Goal: Find contact information: Find contact information

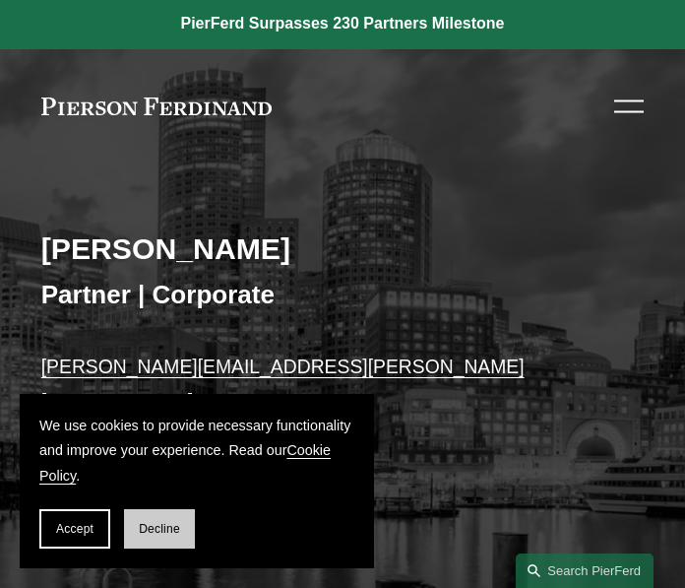
click at [148, 525] on span "Decline" at bounding box center [159, 529] width 41 height 14
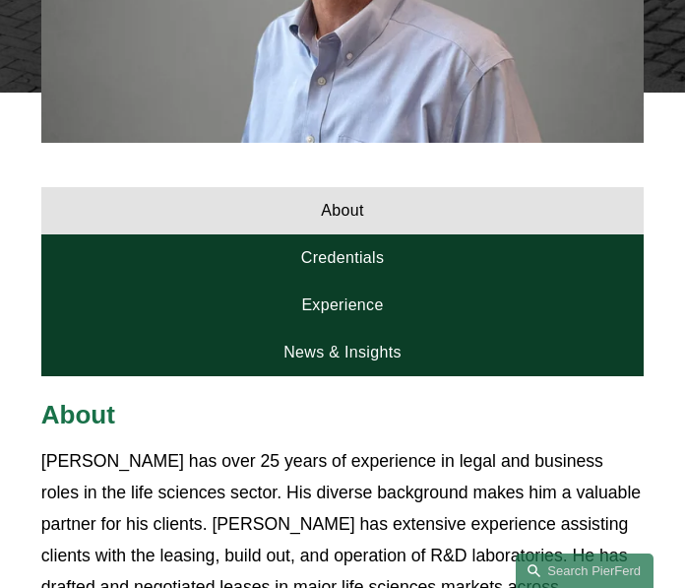
scroll to position [833, 0]
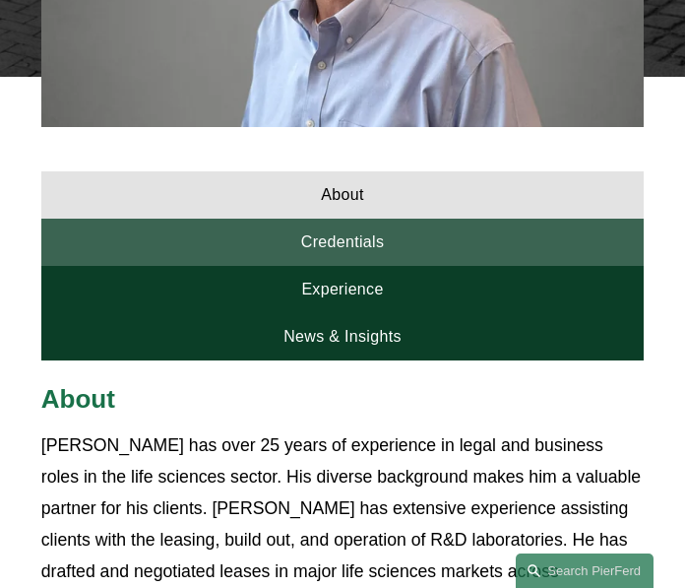
click at [256, 231] on link "Credentials" at bounding box center [343, 242] width 604 height 47
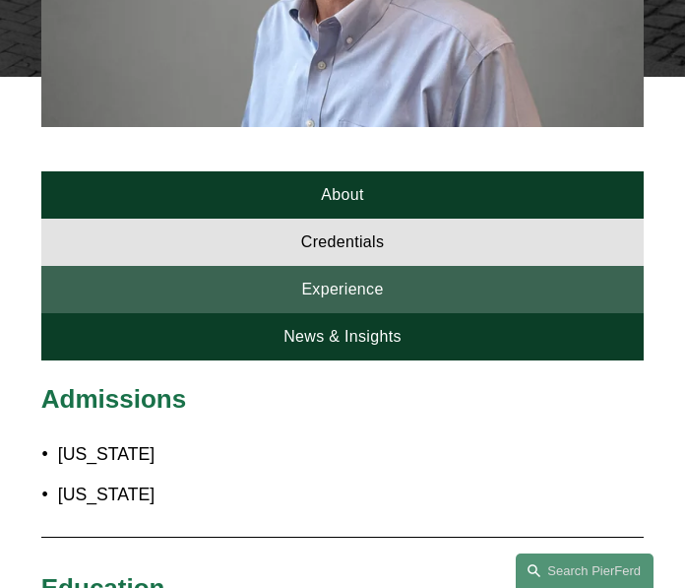
click at [275, 286] on link "Experience" at bounding box center [343, 289] width 604 height 47
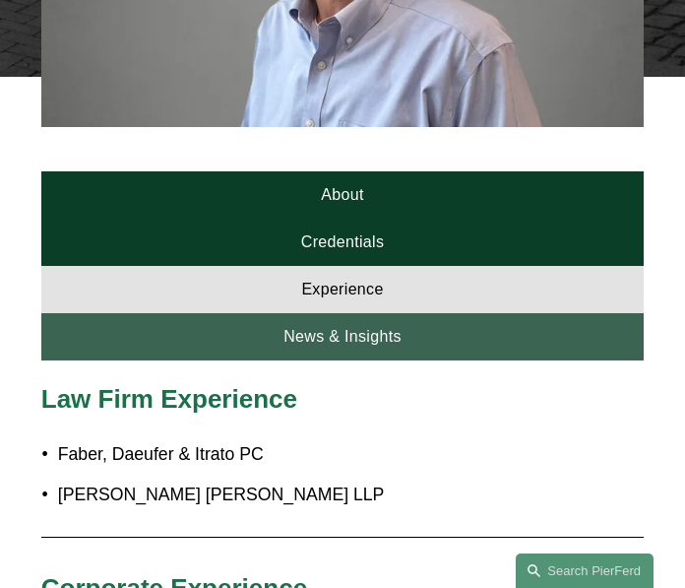
click at [329, 328] on link "News & Insights" at bounding box center [343, 336] width 604 height 47
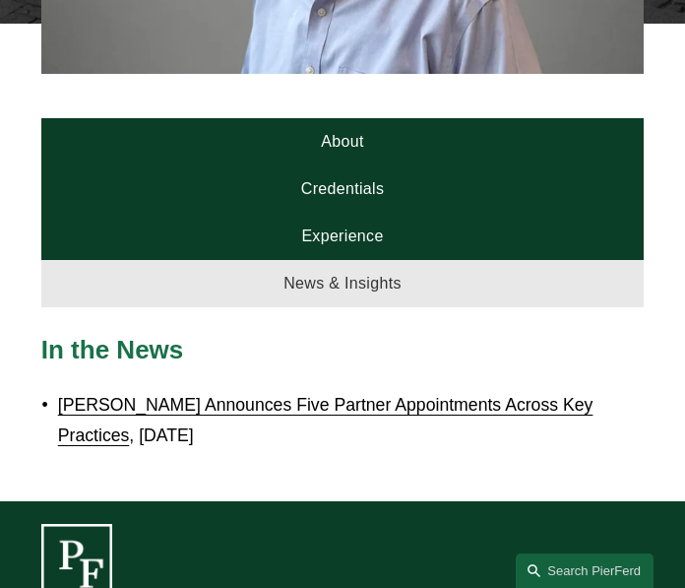
scroll to position [870, 0]
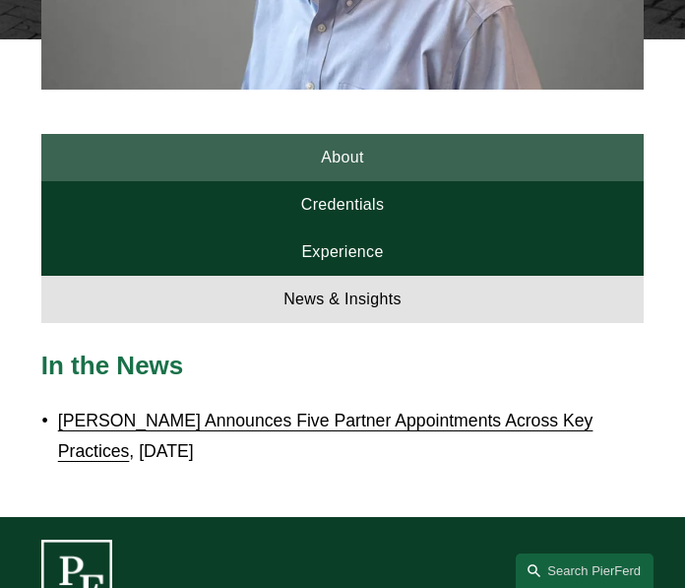
click at [295, 156] on link "About" at bounding box center [343, 157] width 604 height 47
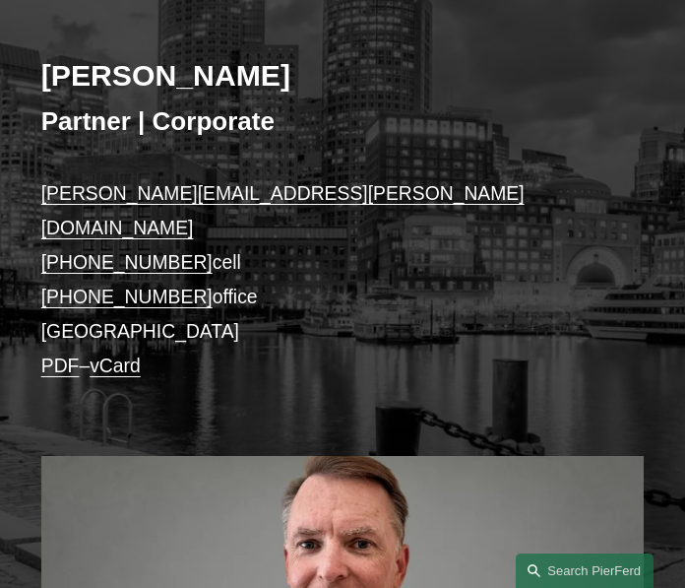
scroll to position [175, 0]
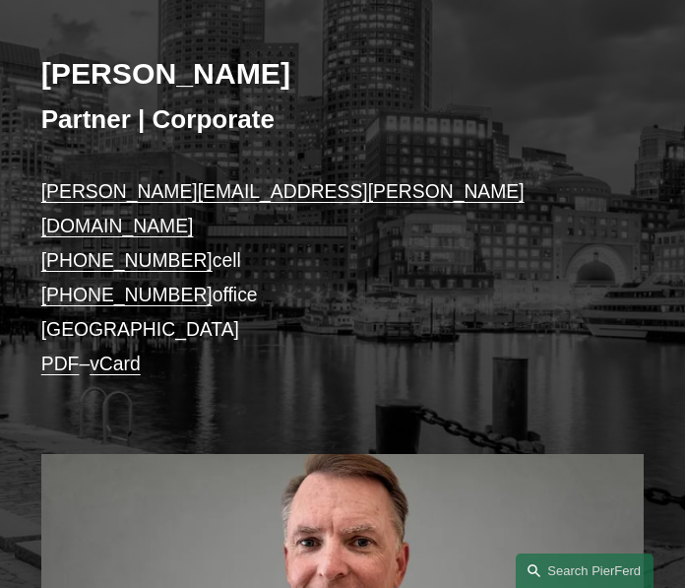
click at [78, 301] on p "[PERSON_NAME][EMAIL_ADDRESS][PERSON_NAME][DOMAIN_NAME] [PHONE_NUMBER] cell [PHO…" at bounding box center [343, 277] width 604 height 206
click at [131, 352] on link "vCard" at bounding box center [115, 363] width 51 height 22
click at [56, 352] on link "PDF" at bounding box center [60, 363] width 38 height 22
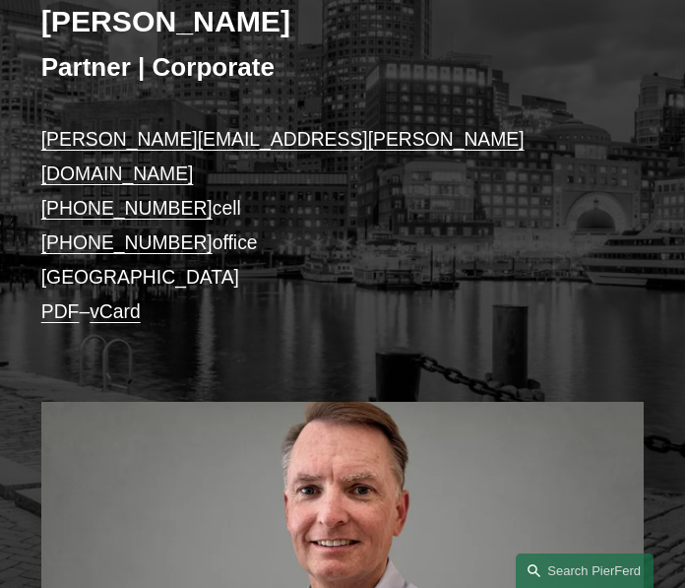
scroll to position [212, 0]
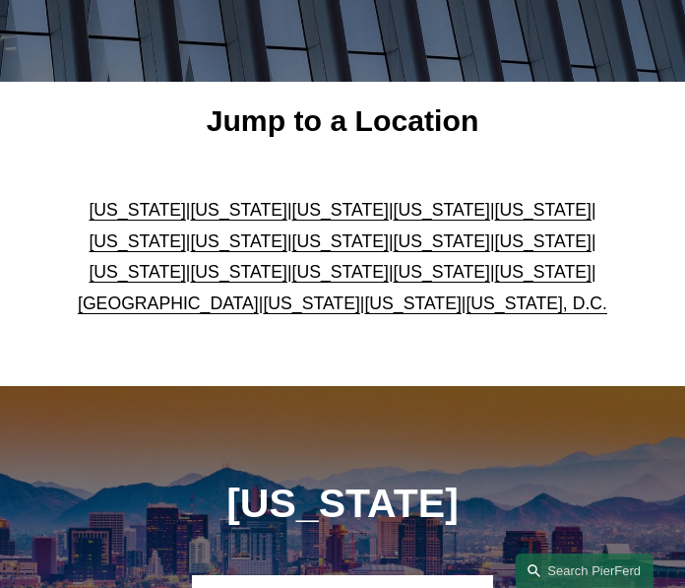
scroll to position [386, 0]
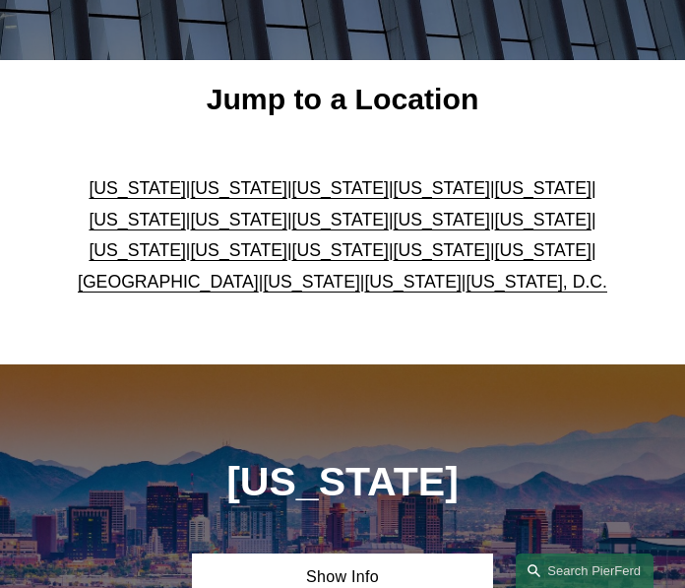
click at [291, 217] on link "[US_STATE]" at bounding box center [339, 220] width 96 height 20
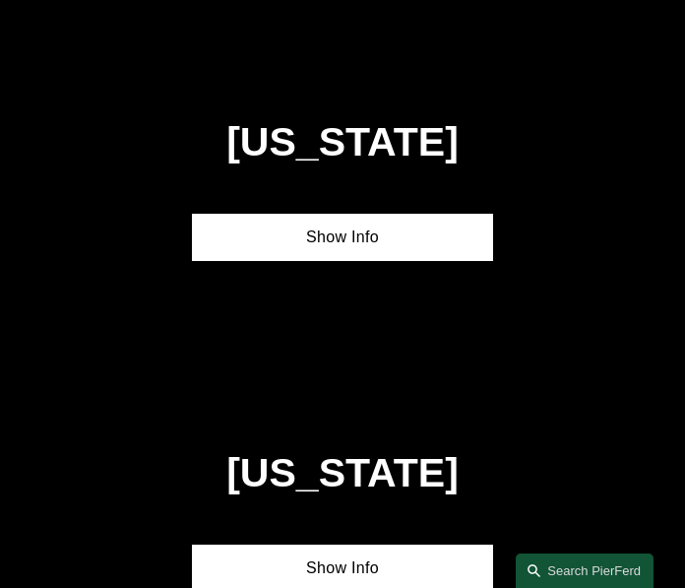
scroll to position [3021, 0]
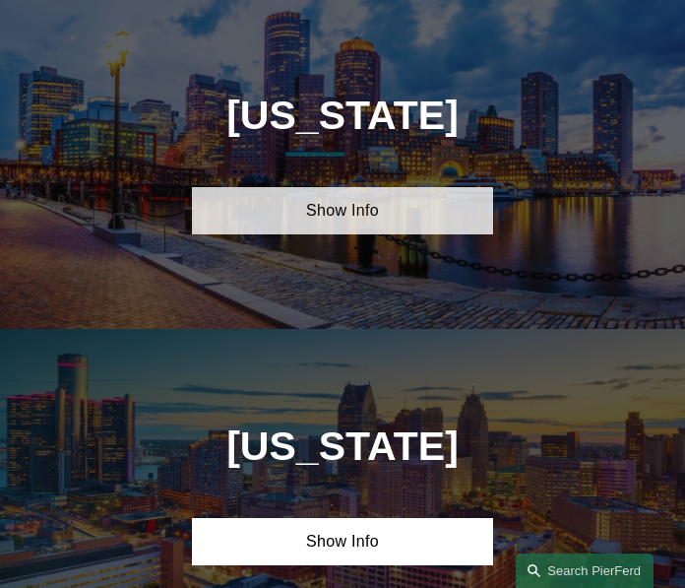
click at [310, 226] on link "Show Info" at bounding box center [342, 210] width 301 height 47
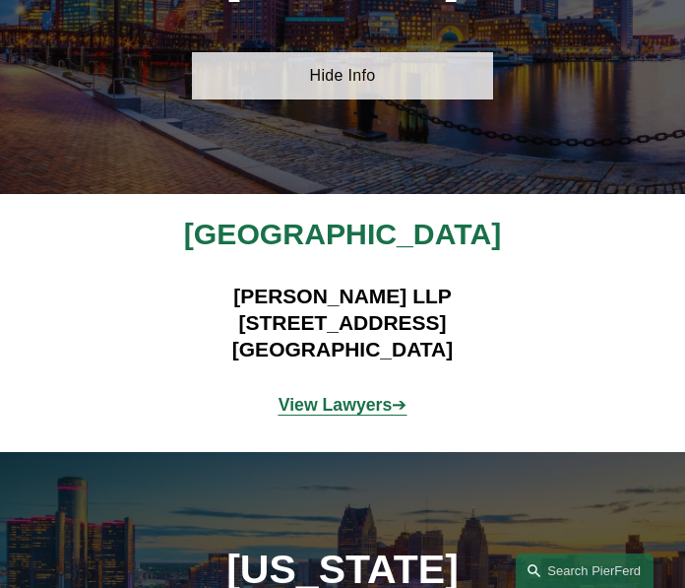
scroll to position [3159, 0]
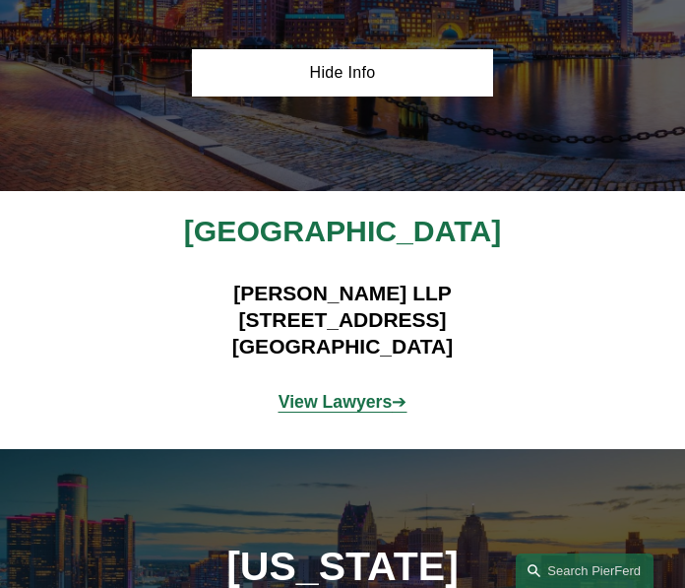
click at [341, 403] on strong "View Lawyers" at bounding box center [336, 402] width 114 height 20
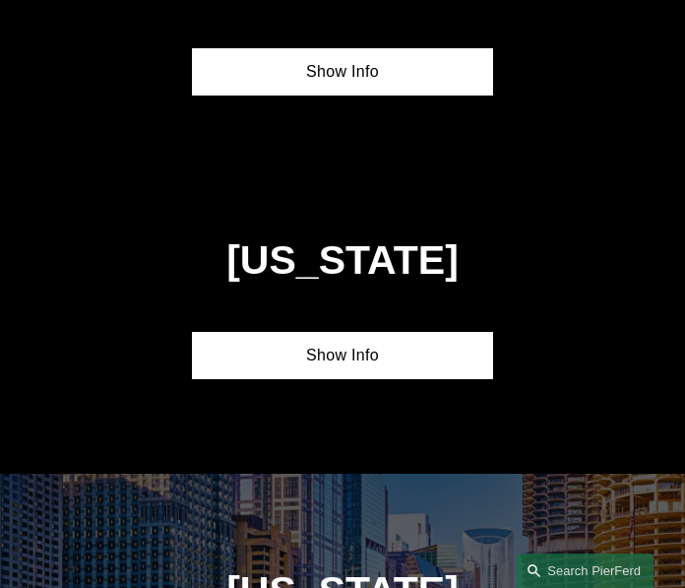
scroll to position [2237, 0]
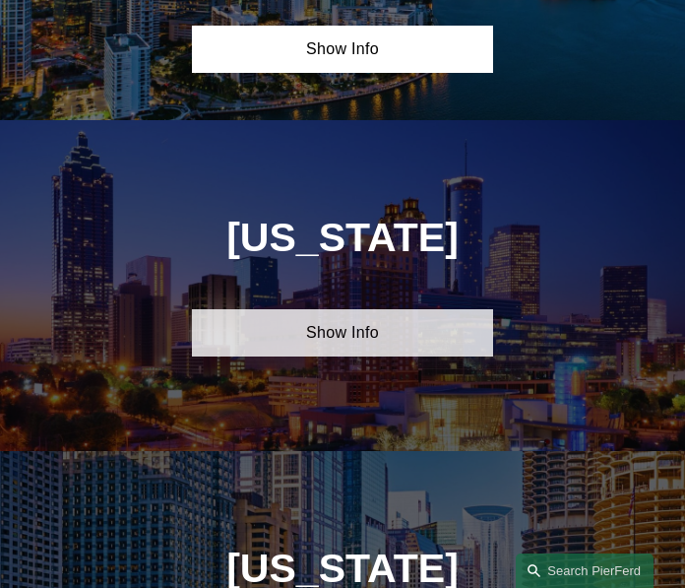
click at [348, 324] on link "Show Info" at bounding box center [342, 332] width 301 height 47
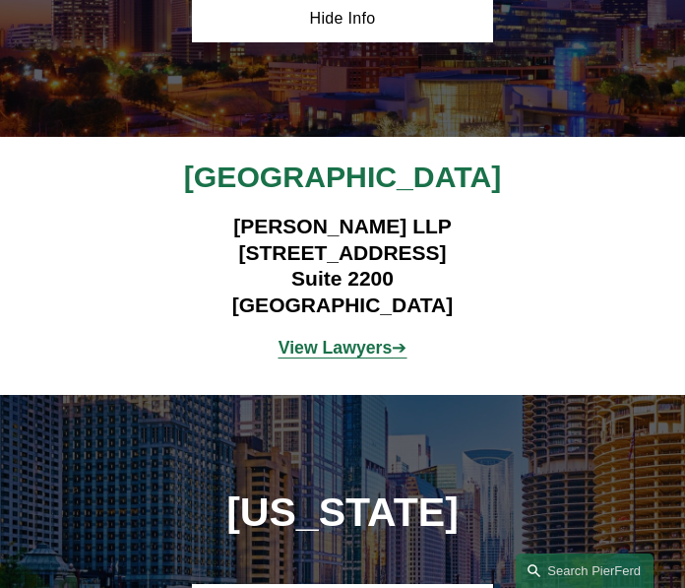
scroll to position [2557, 0]
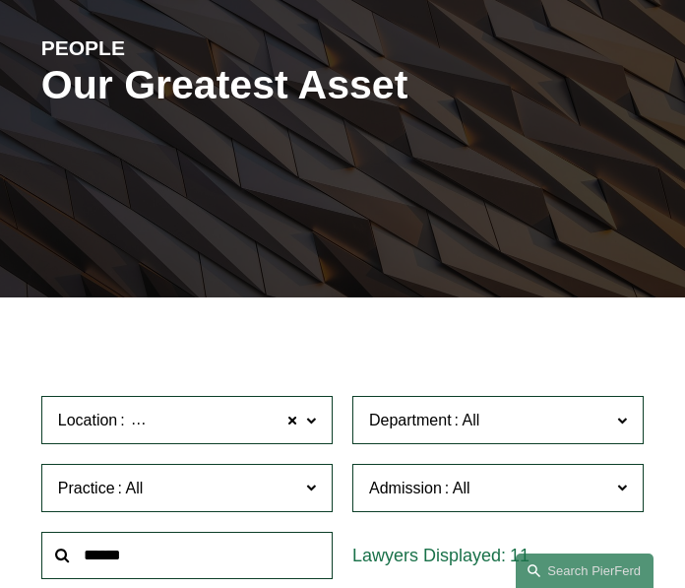
scroll to position [127, 0]
